Goal: Information Seeking & Learning: Learn about a topic

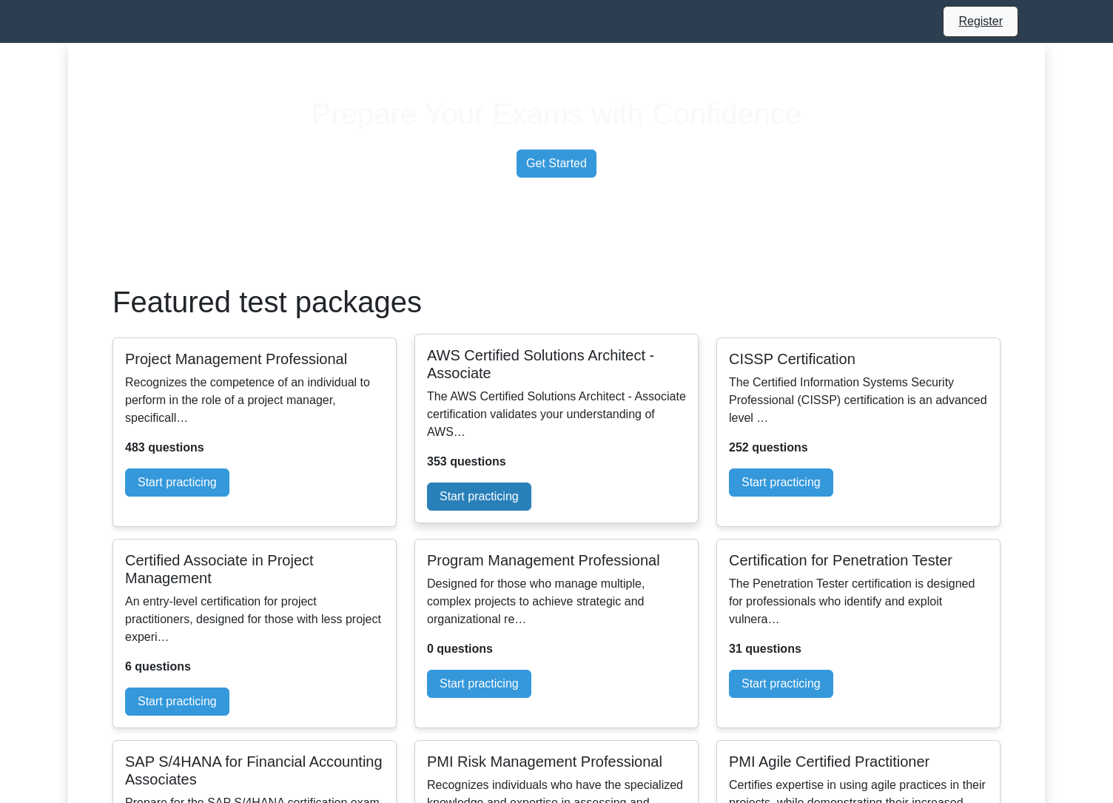
click at [532, 511] on link "Start practicing" at bounding box center [479, 497] width 104 height 28
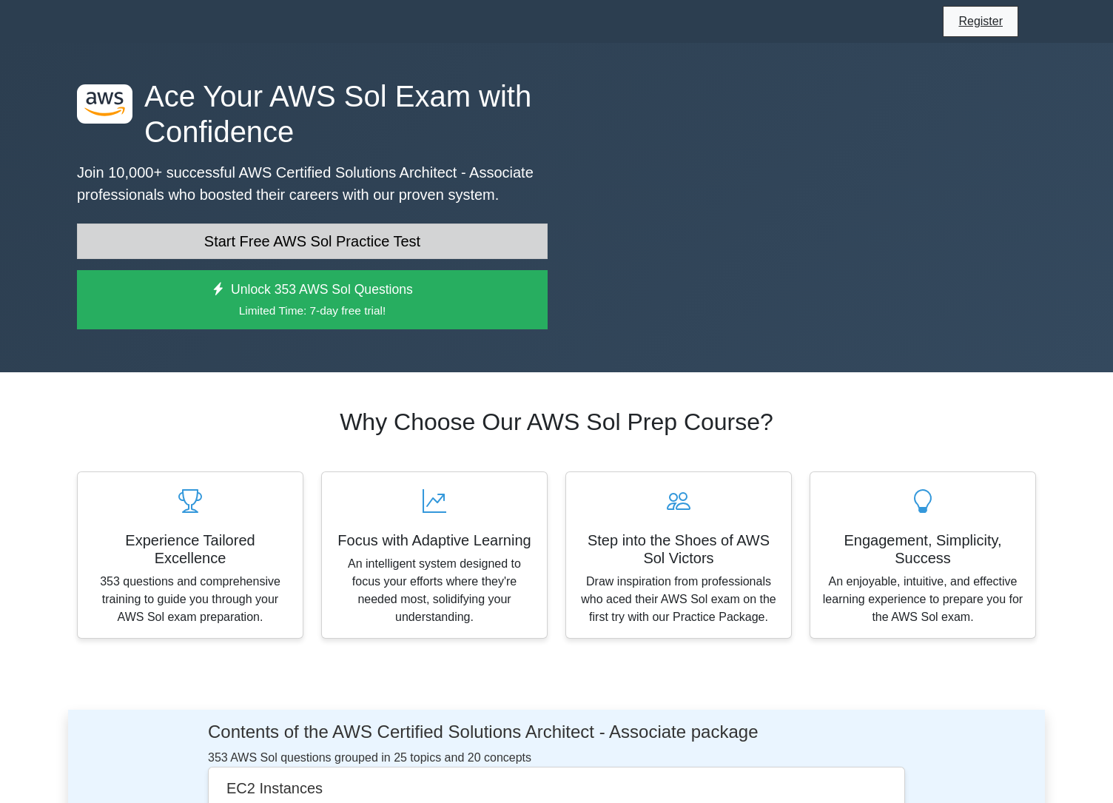
click at [412, 259] on link "Start Free AWS Sol Practice Test" at bounding box center [312, 242] width 471 height 36
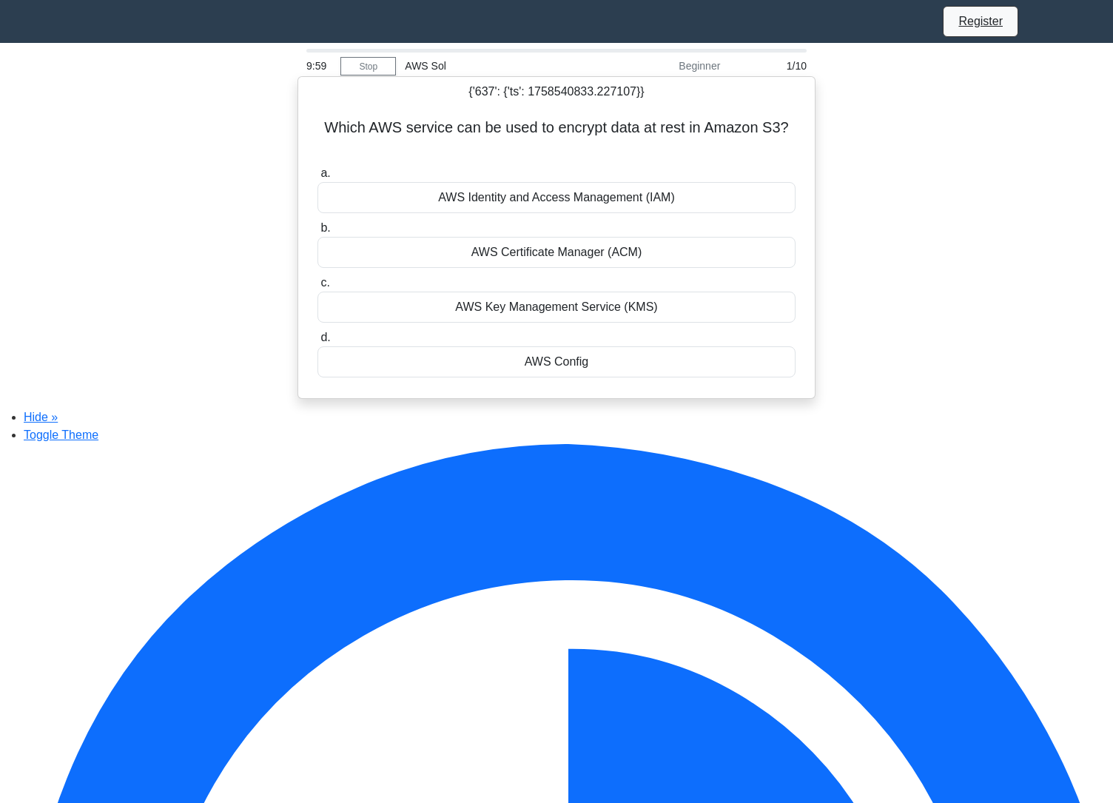
click at [553, 187] on div "AWS Identity and Access Management (IAM)" at bounding box center [557, 197] width 478 height 31
click at [318, 178] on input "a. AWS Identity and Access Management (IAM)" at bounding box center [318, 174] width 0 height 10
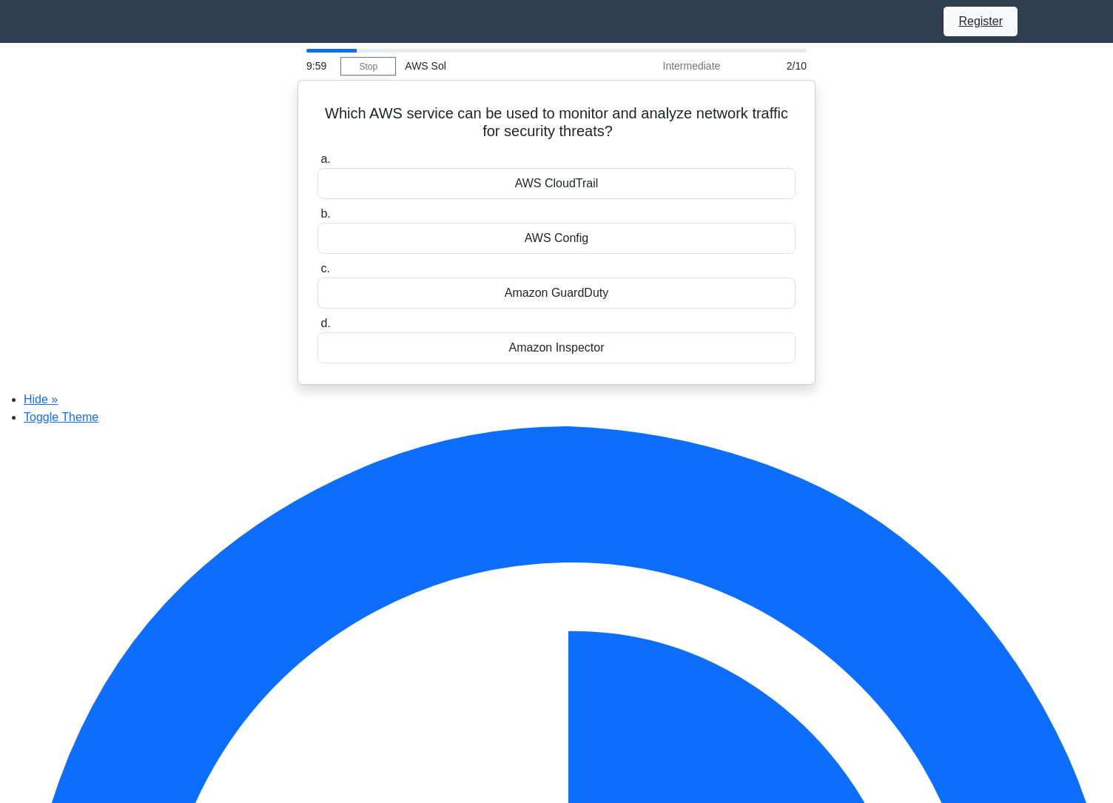
click at [553, 187] on div "AWS CloudTrail" at bounding box center [557, 183] width 478 height 31
click at [318, 164] on input "a. AWS CloudTrail" at bounding box center [318, 160] width 0 height 10
click at [553, 187] on div "AWS Cost Explorer" at bounding box center [557, 183] width 478 height 31
click at [318, 164] on input "a. AWS Cost Explorer" at bounding box center [318, 160] width 0 height 10
click at [553, 187] on div "Amazon SQS" at bounding box center [557, 183] width 478 height 31
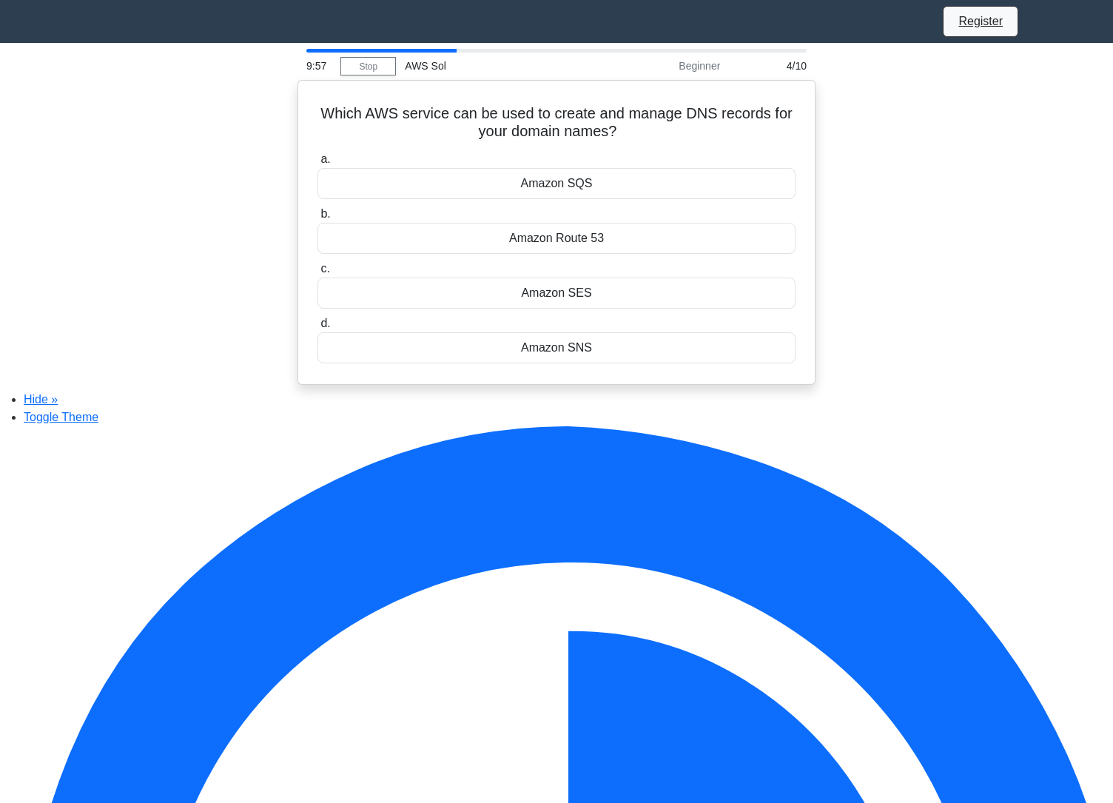
click at [318, 164] on input "a. Amazon SQS" at bounding box center [318, 160] width 0 height 10
click at [553, 187] on div "15" at bounding box center [557, 183] width 478 height 31
click at [318, 164] on input "a. 15" at bounding box center [318, 160] width 0 height 10
click at [553, 187] on div "Amazon EBS" at bounding box center [557, 183] width 478 height 31
click at [318, 164] on input "a. Amazon EBS" at bounding box center [318, 160] width 0 height 10
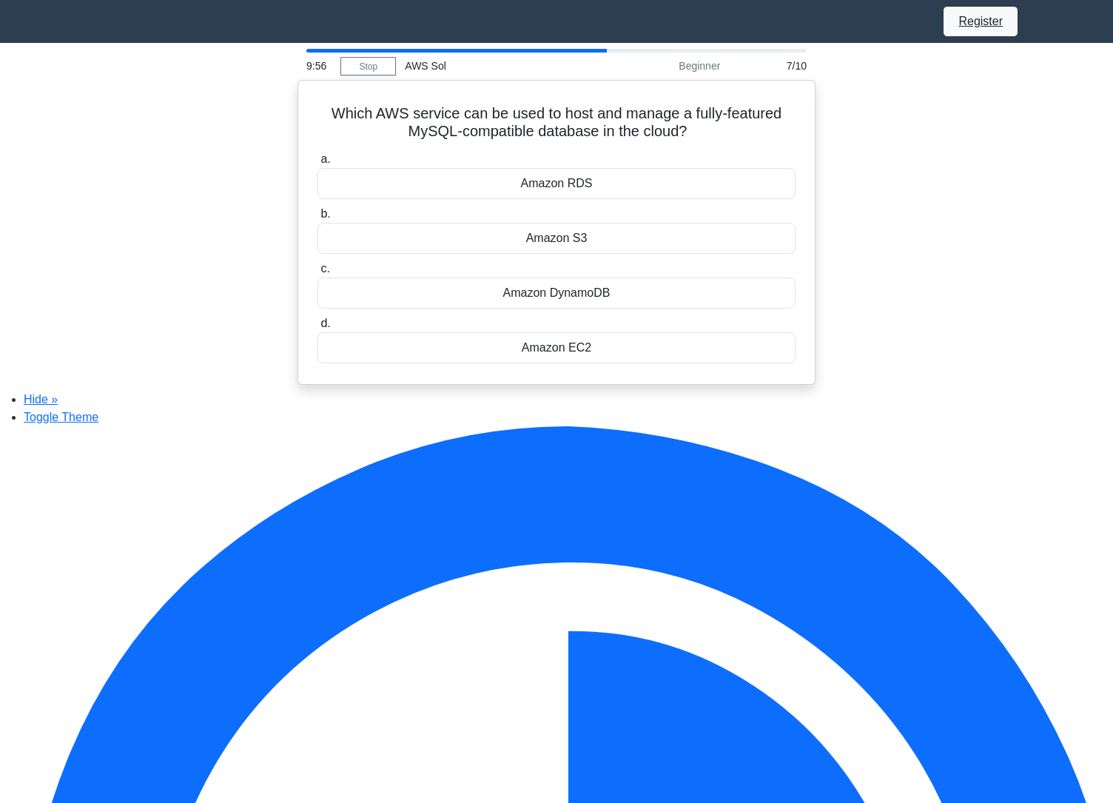
click at [553, 187] on div "Amazon RDS" at bounding box center [557, 183] width 478 height 31
click at [318, 164] on input "a. Amazon RDS" at bounding box center [318, 160] width 0 height 10
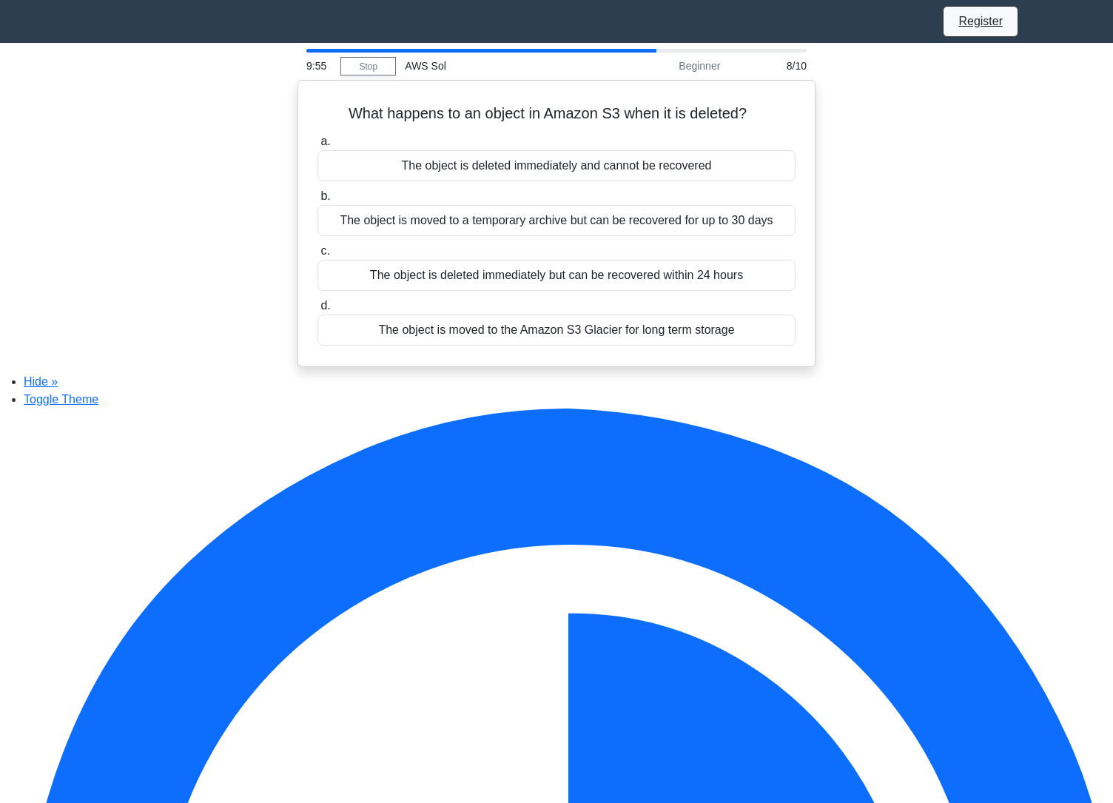
click at [553, 187] on div "a. The object is deleted immediately and cannot be recovered b. The object is m…" at bounding box center [557, 239] width 496 height 219
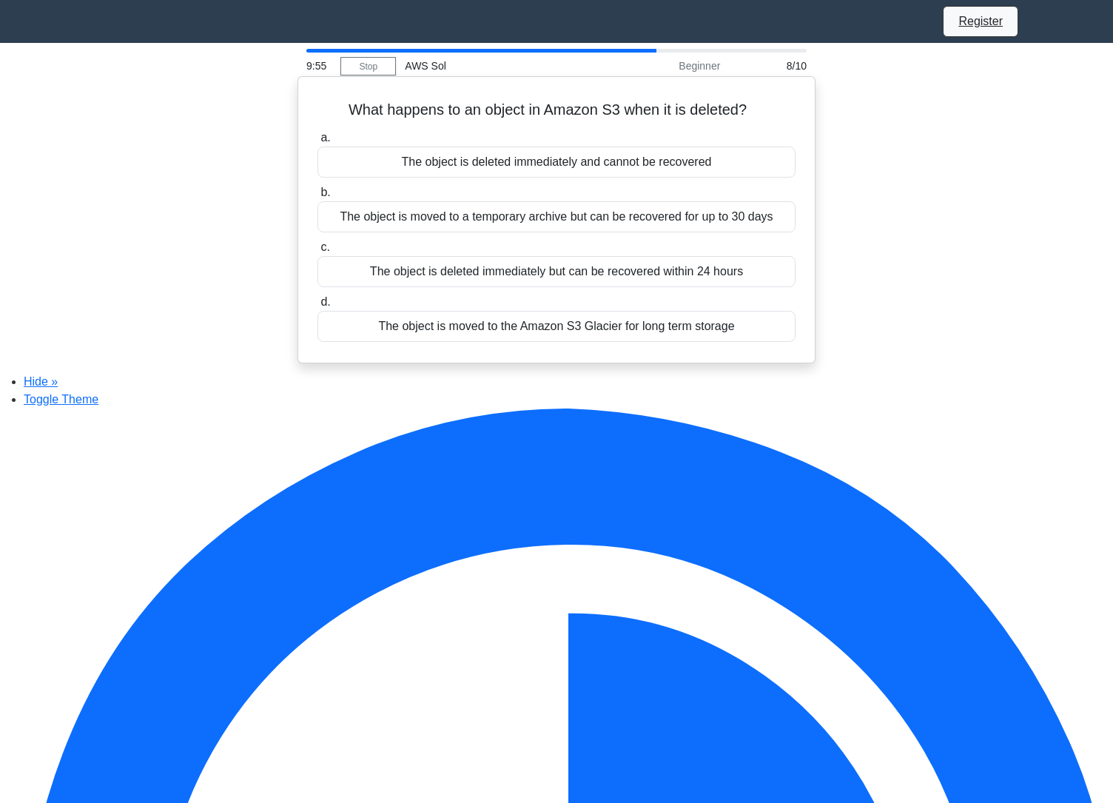
click at [557, 170] on div "The object is deleted immediately and cannot be recovered" at bounding box center [557, 162] width 478 height 31
click at [318, 143] on input "a. The object is deleted immediately and cannot be recovered" at bounding box center [318, 138] width 0 height 10
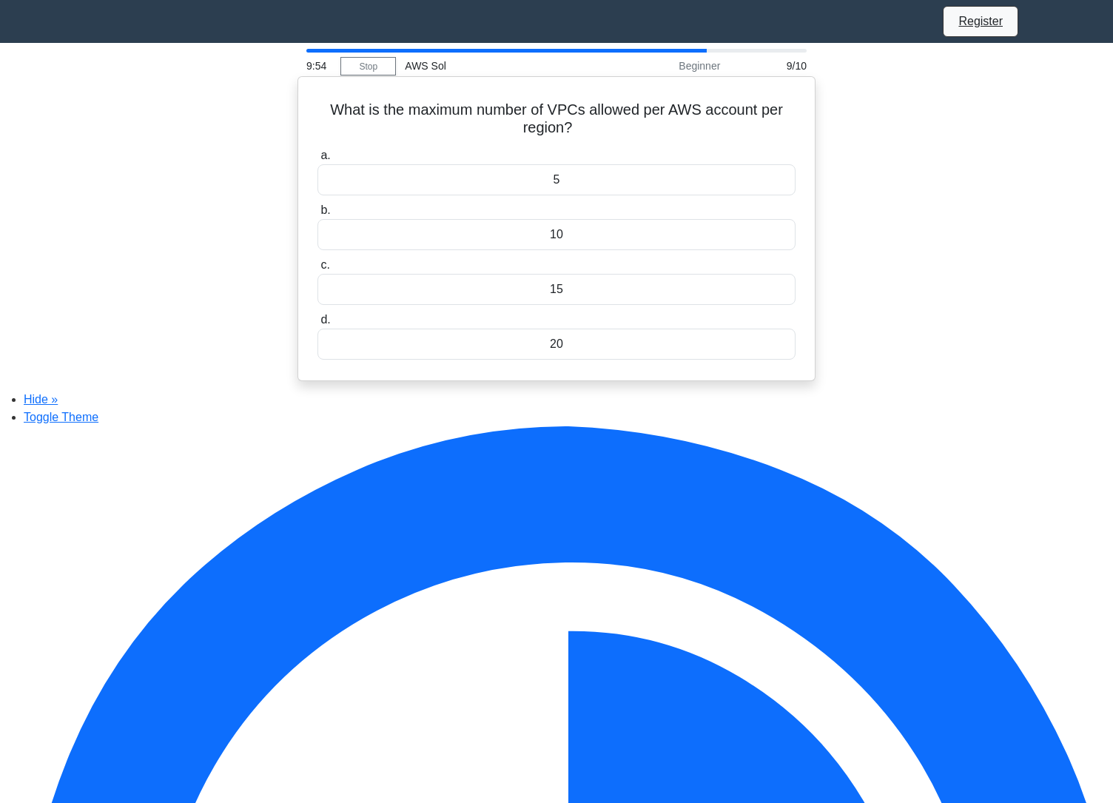
click at [557, 170] on div "5" at bounding box center [557, 179] width 478 height 31
click at [318, 161] on input "a. 5" at bounding box center [318, 156] width 0 height 10
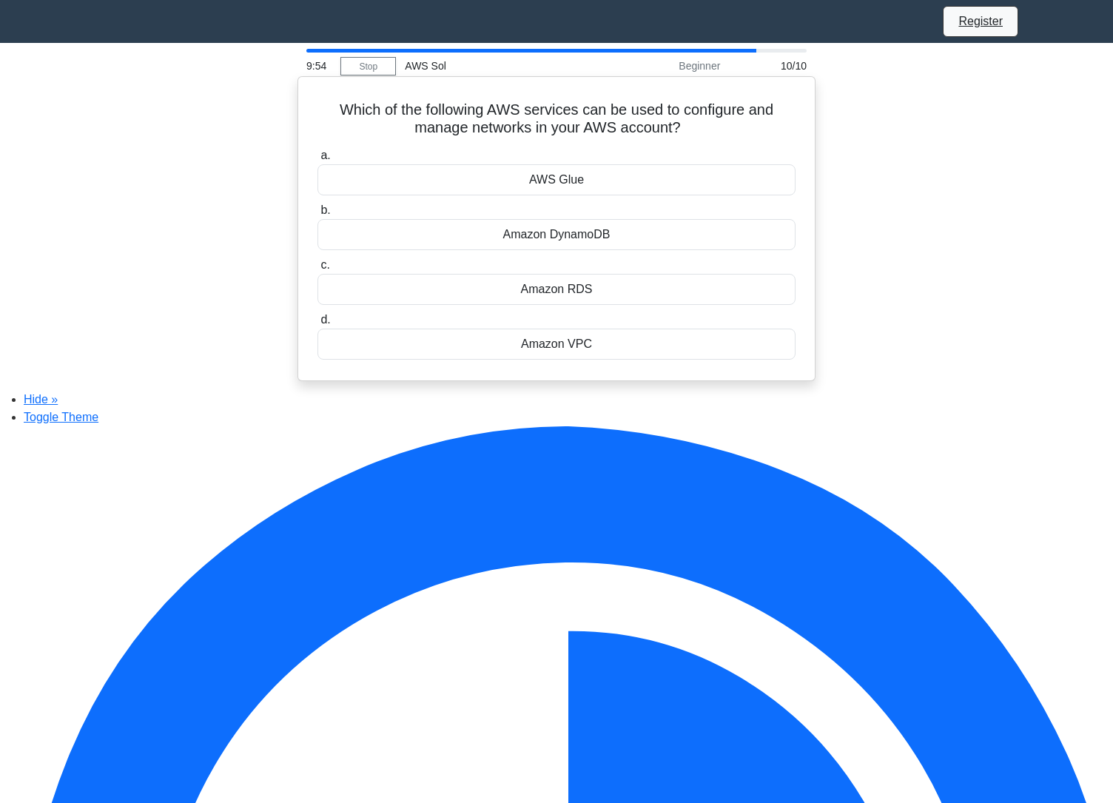
click at [561, 189] on div "AWS Glue" at bounding box center [557, 179] width 478 height 31
click at [318, 161] on input "a. AWS Glue" at bounding box center [318, 156] width 0 height 10
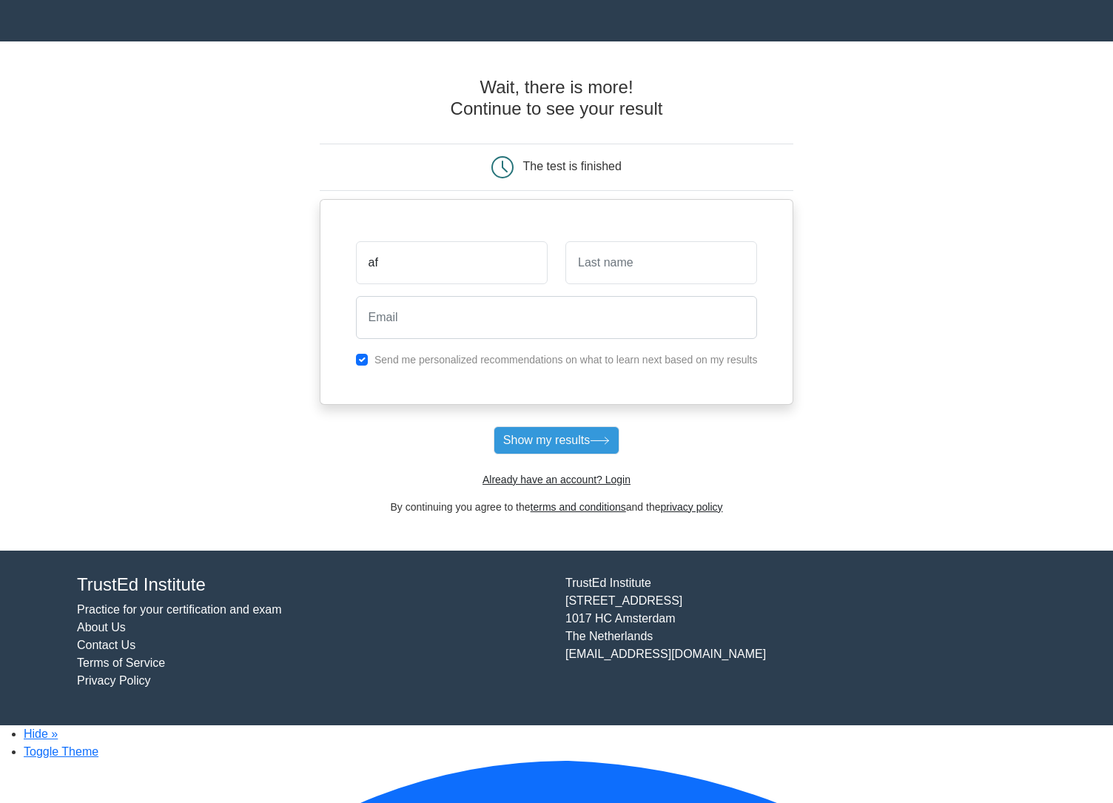
type input "af"
click at [597, 271] on input "text" at bounding box center [662, 262] width 192 height 43
type input "sdfa"
click at [495, 344] on div at bounding box center [557, 317] width 420 height 55
click at [499, 333] on input "email" at bounding box center [557, 317] width 402 height 43
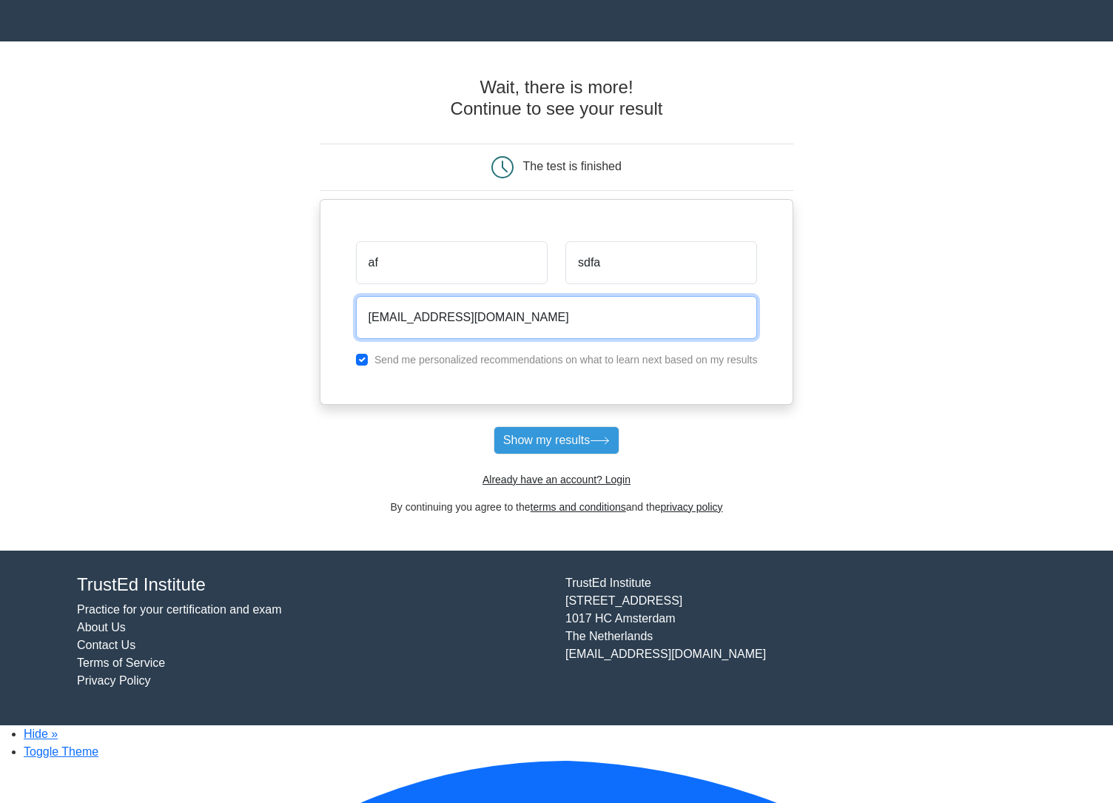
click at [402, 321] on input "jelmer@woovar.com" at bounding box center [557, 317] width 402 height 43
type input "jelmer+0912431324312@woovar.com"
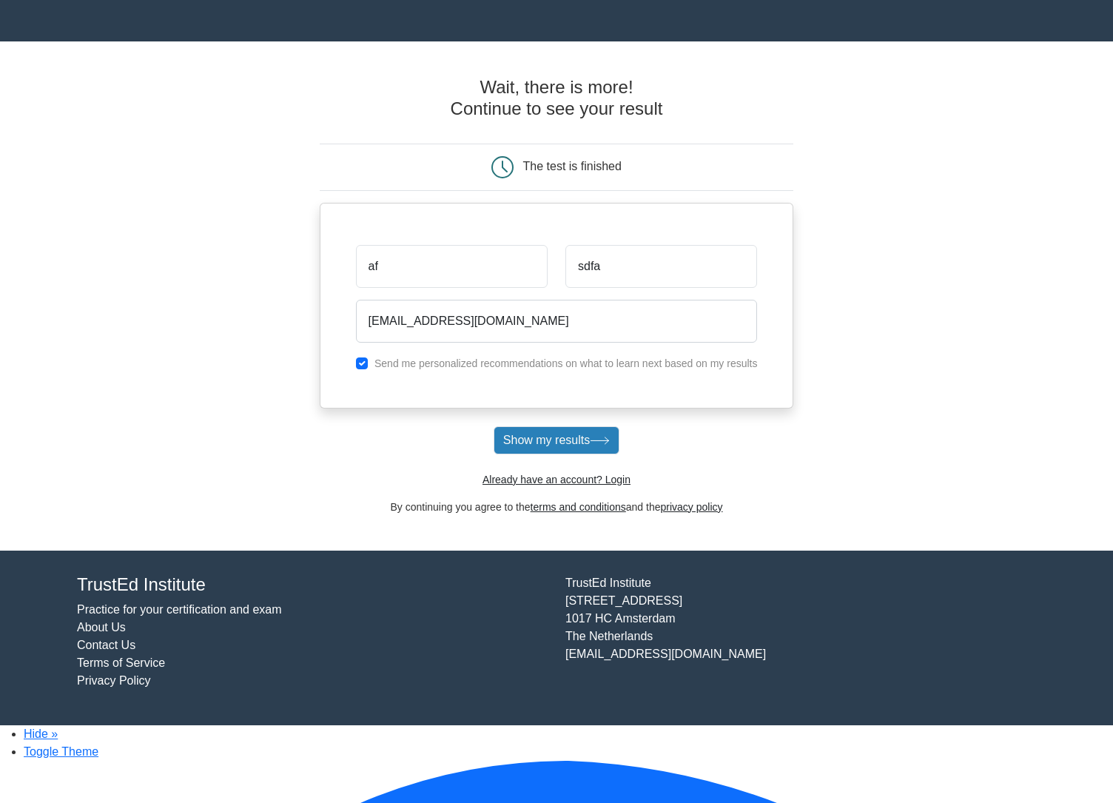
click at [589, 455] on button "Show my results" at bounding box center [557, 440] width 126 height 28
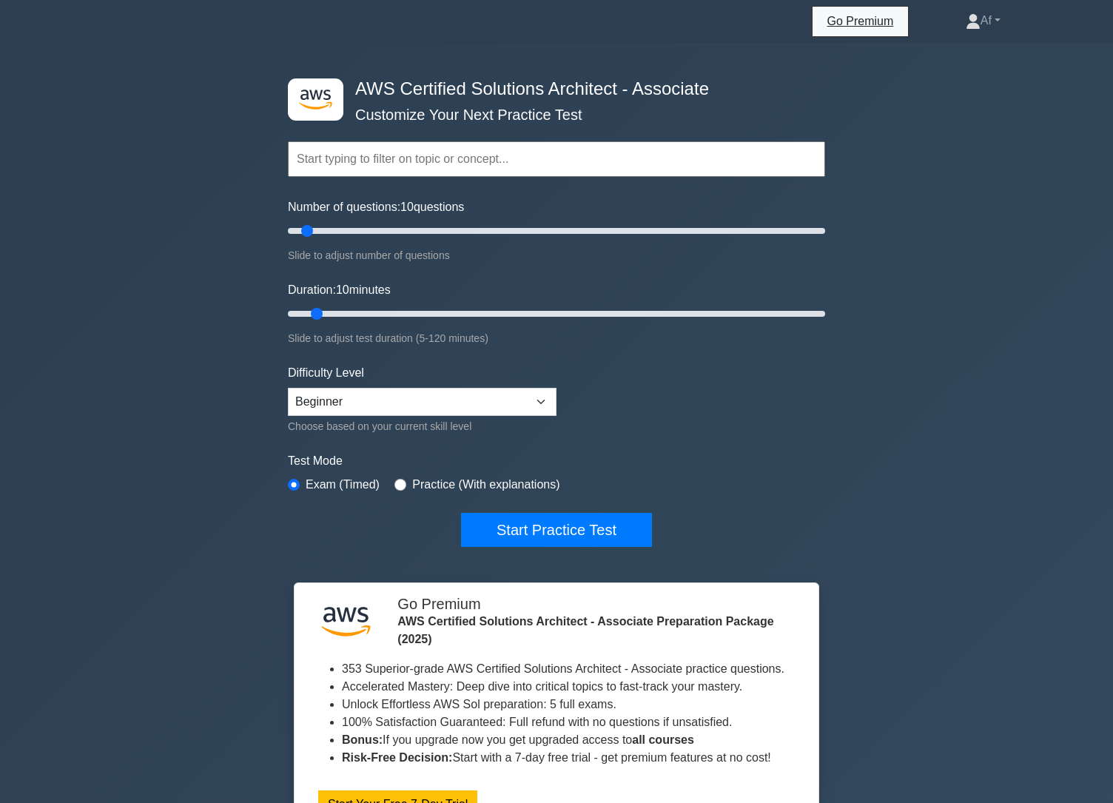
click at [210, 573] on div ".st0{fill:#252F3E;} .st1{fill-rule:evenodd;clip-rule:evenodd;fill:#FF9900;} AWS…" at bounding box center [556, 443] width 1113 height 800
click at [77, 23] on icon at bounding box center [77, 23] width 0 height 0
